Goal: Task Accomplishment & Management: Complete application form

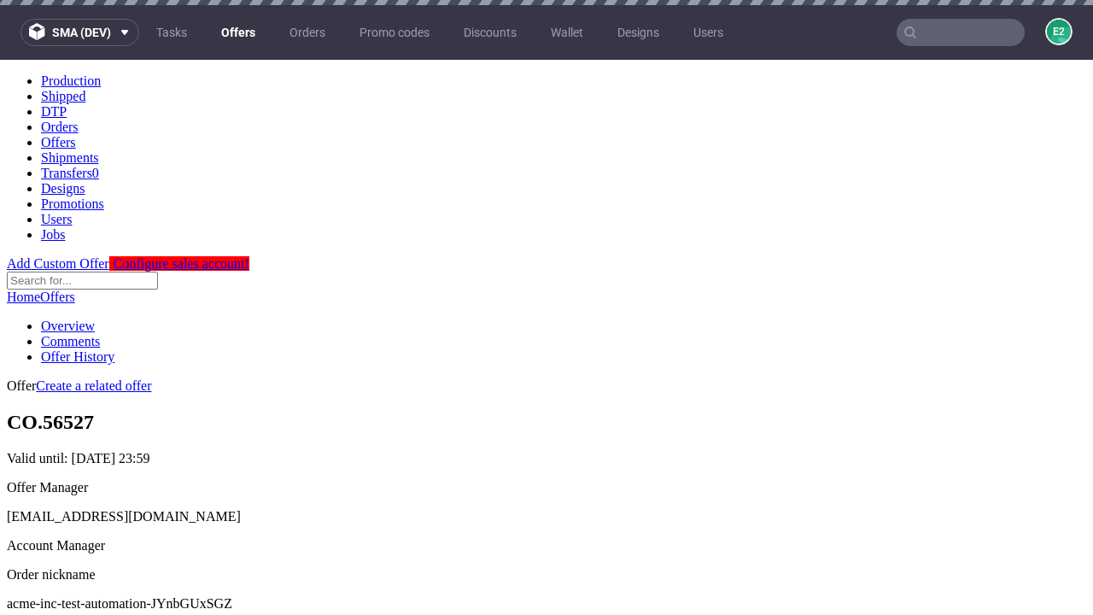
scroll to position [5, 0]
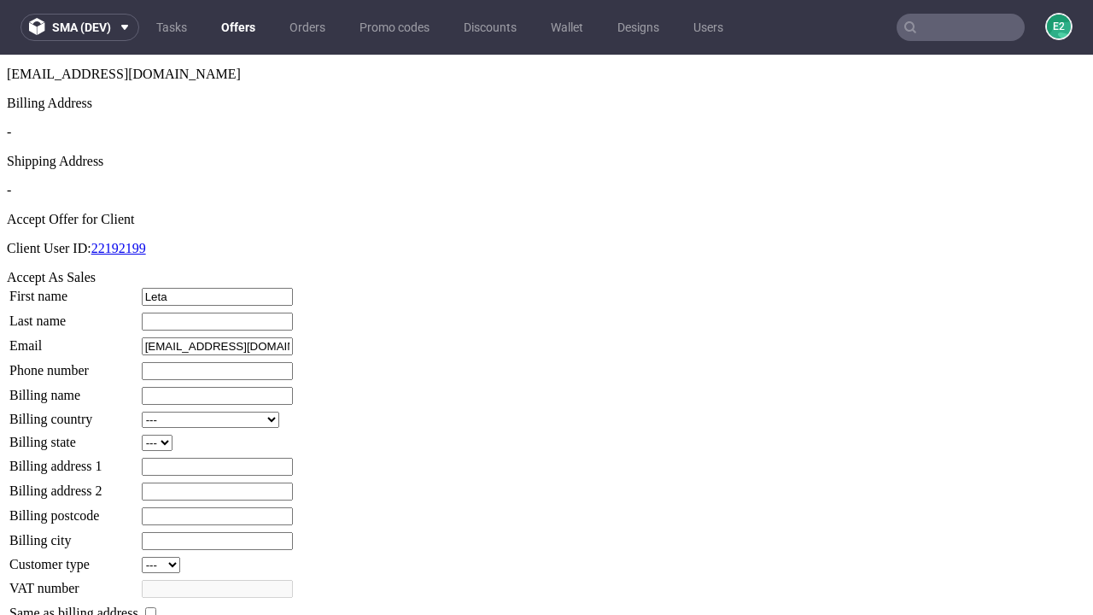
type input "Leta"
type input "Kertzmann-Cummerata"
type input "1509813888"
type input "Kenna80"
select select "13"
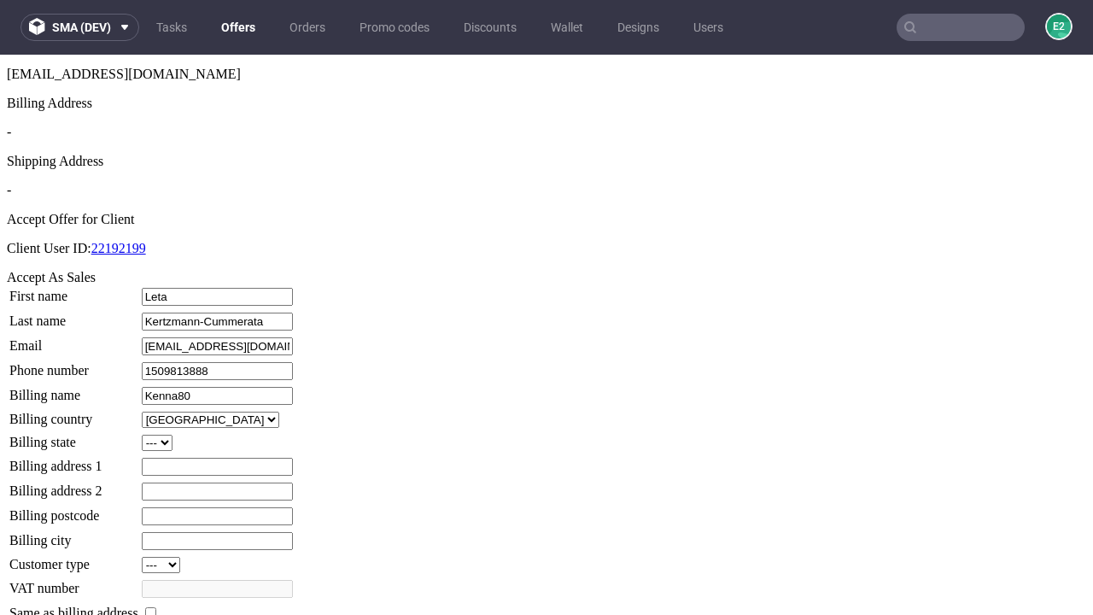
select select "132"
type input "Kenna80"
type input "421 Jessyca Chase"
type input "MK0 9YN"
type input "Simonisstone"
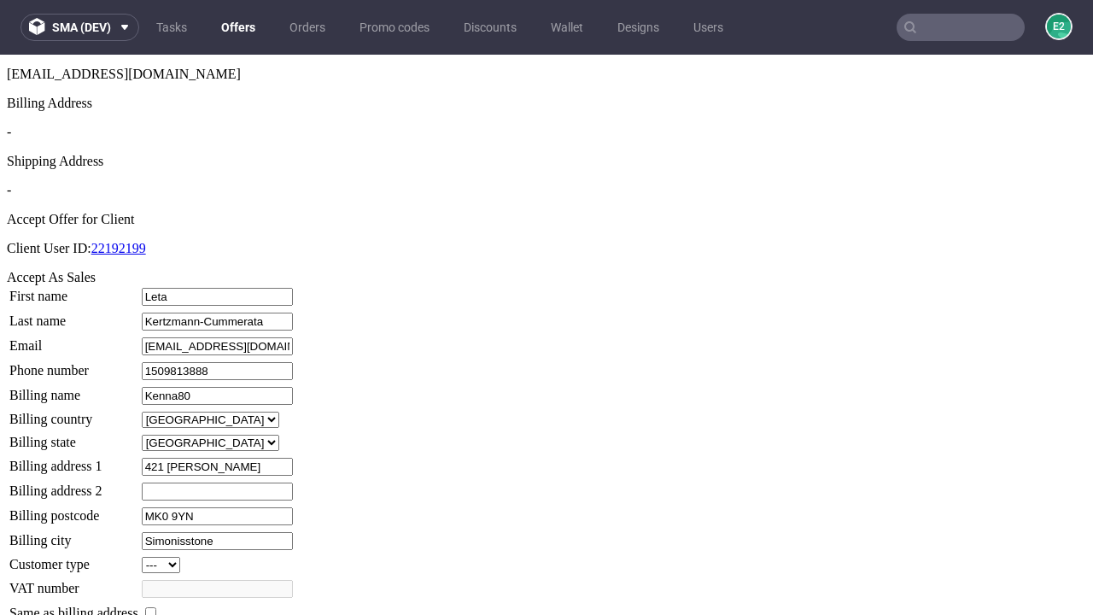
click at [156, 607] on input "checkbox" at bounding box center [150, 612] width 11 height 11
checkbox input "true"
type input "Kenna80"
select select "13"
type input "421 Jessyca Chase"
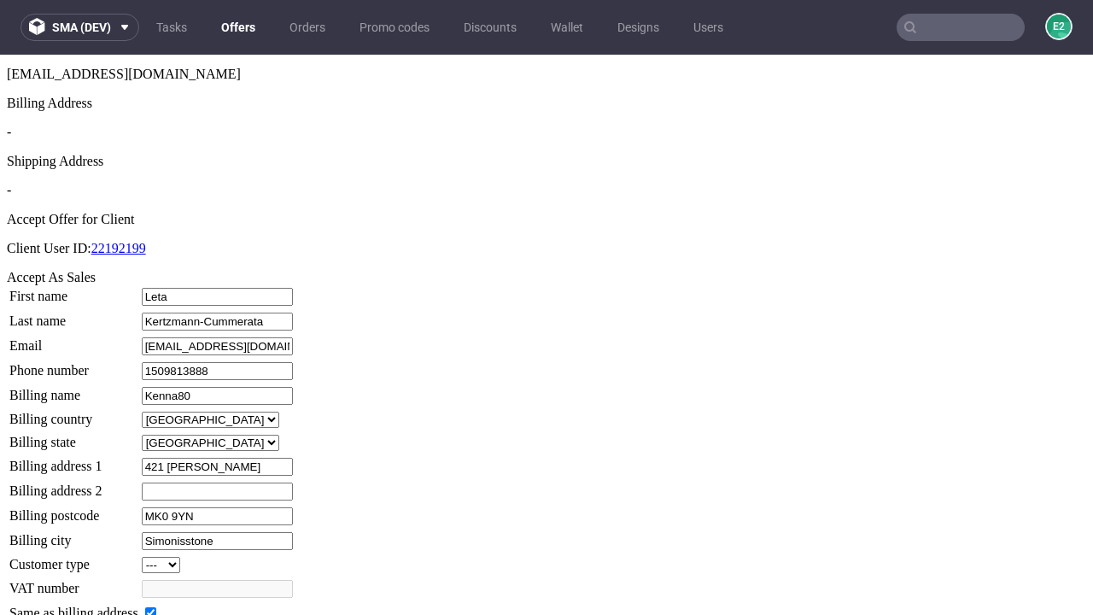
type input "MK0 9YN"
type input "Simonisstone"
